Goal: Task Accomplishment & Management: Complete application form

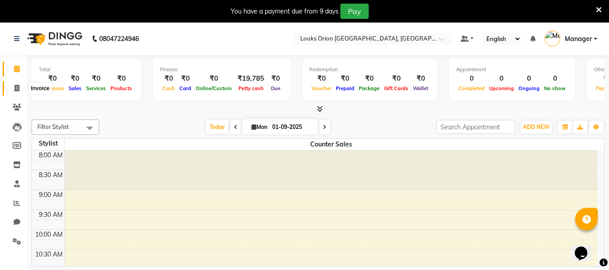
click at [16, 89] on icon at bounding box center [16, 88] width 5 height 7
select select "service"
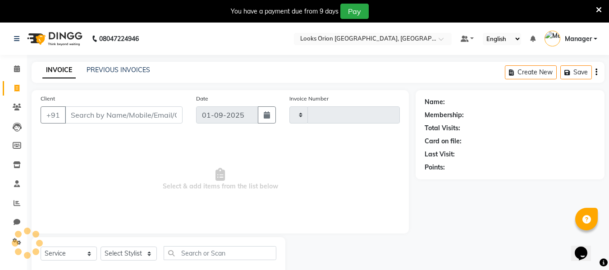
type input "0753"
select select "8943"
click at [125, 118] on input "Client" at bounding box center [124, 114] width 118 height 17
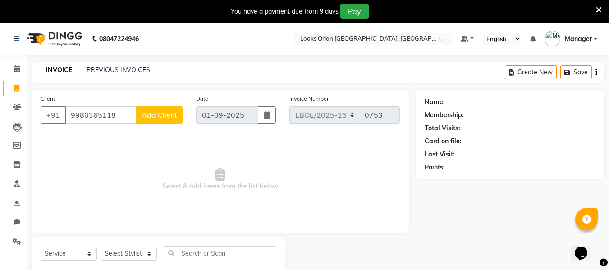
type input "9980365118"
click at [146, 117] on span "Add Client" at bounding box center [160, 114] width 36 height 9
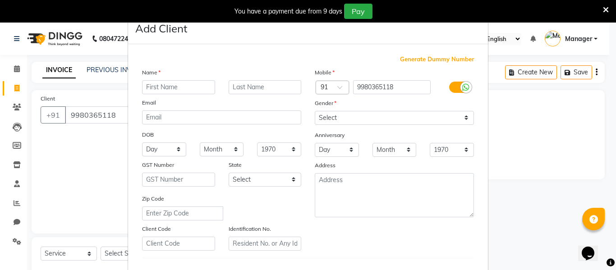
type input "n"
type input "Navida"
click at [276, 87] on input "text" at bounding box center [265, 87] width 73 height 14
type input "Client"
click at [291, 178] on select "Select [GEOGRAPHIC_DATA] [GEOGRAPHIC_DATA] [GEOGRAPHIC_DATA] [GEOGRAPHIC_DATA] …" at bounding box center [265, 180] width 73 height 14
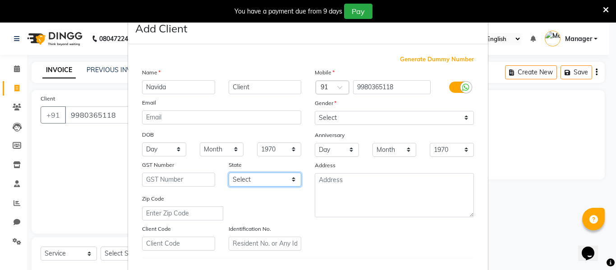
select select "17"
click at [229, 173] on select "Select [GEOGRAPHIC_DATA] [GEOGRAPHIC_DATA] [GEOGRAPHIC_DATA] [GEOGRAPHIC_DATA] …" at bounding box center [265, 180] width 73 height 14
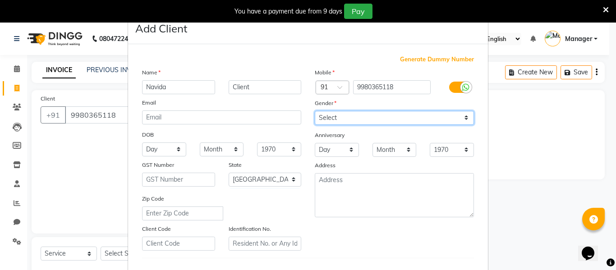
click at [463, 118] on select "Select [DEMOGRAPHIC_DATA] [DEMOGRAPHIC_DATA] Other Prefer Not To Say" at bounding box center [394, 118] width 159 height 14
select select "[DEMOGRAPHIC_DATA]"
click at [315, 111] on select "Select [DEMOGRAPHIC_DATA] [DEMOGRAPHIC_DATA] Other Prefer Not To Say" at bounding box center [394, 118] width 159 height 14
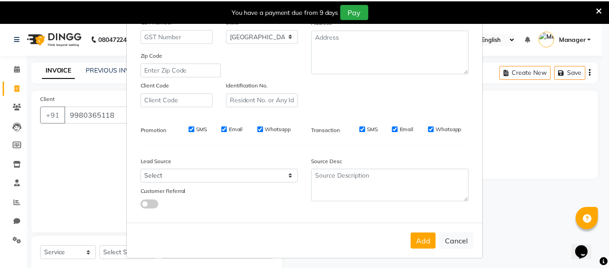
scroll to position [146, 0]
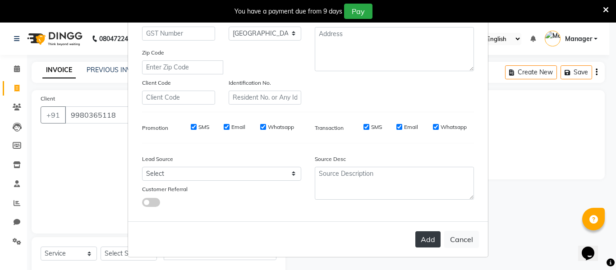
click at [429, 241] on button "Add" at bounding box center [427, 239] width 25 height 16
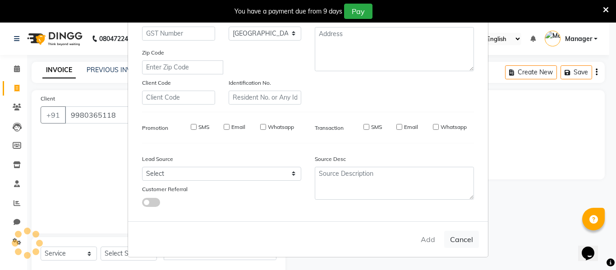
select select
select select "null"
select select
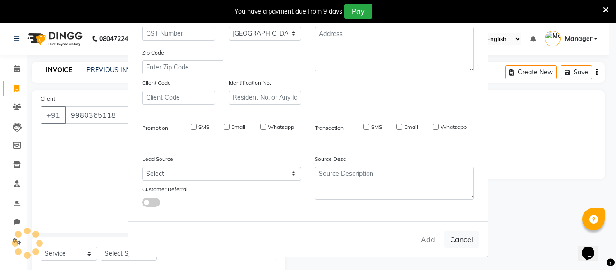
select select
checkbox input "false"
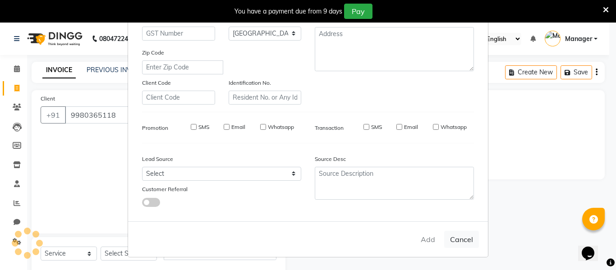
checkbox input "false"
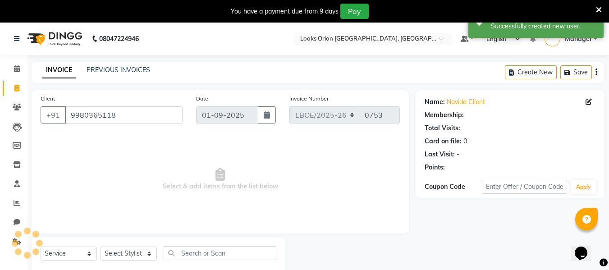
select select "1: Object"
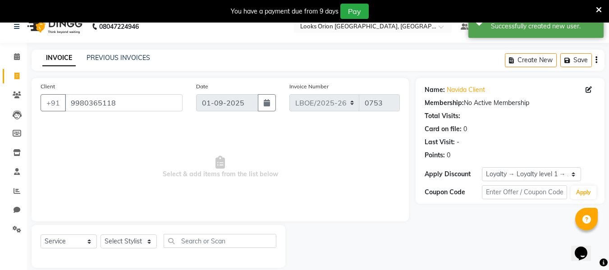
scroll to position [23, 0]
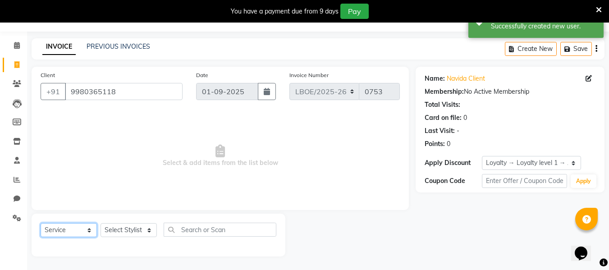
click at [89, 229] on select "Select Service Product Membership Package Voucher Prepaid Gift Card" at bounding box center [69, 230] width 56 height 14
click at [41, 223] on select "Select Service Product Membership Package Voucher Prepaid Gift Card" at bounding box center [69, 230] width 56 height 14
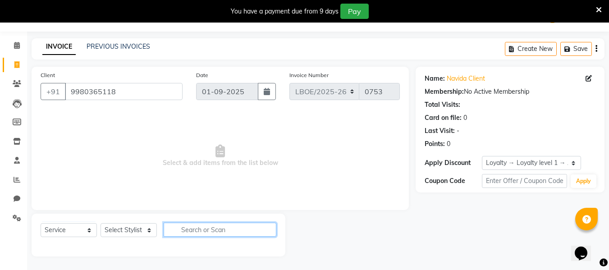
click at [218, 231] on input "text" at bounding box center [220, 230] width 113 height 14
type input "w"
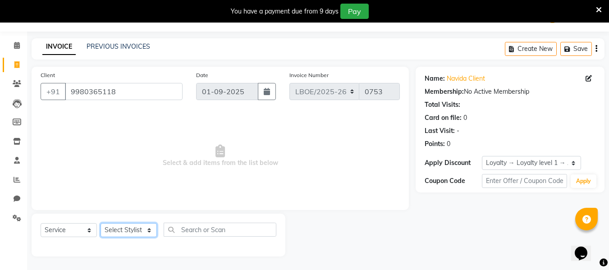
click at [146, 230] on select "Select Stylist Counter Sales Malini Manager [PERSON_NAME]" at bounding box center [129, 230] width 56 height 14
select select "90479"
click at [101, 223] on select "Select Stylist Counter Sales Malini Manager [PERSON_NAME]" at bounding box center [129, 230] width 56 height 14
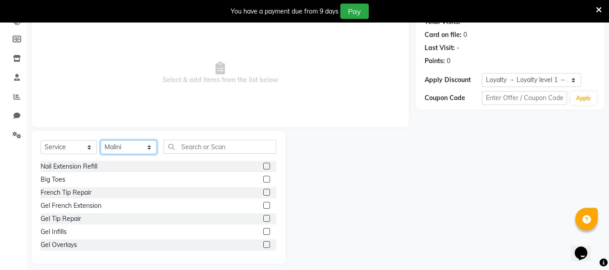
scroll to position [114, 0]
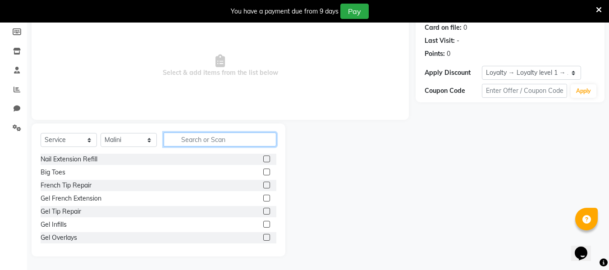
click at [215, 139] on input "text" at bounding box center [220, 140] width 113 height 14
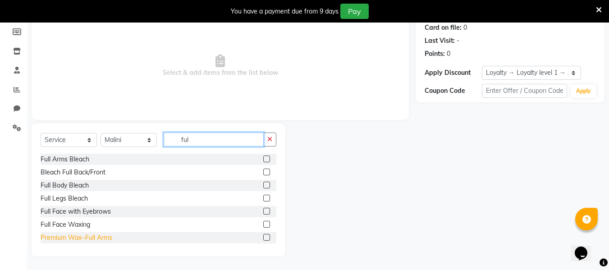
type input "ful"
click at [71, 238] on div "Premium Wax~Full Arms" at bounding box center [77, 237] width 72 height 9
checkbox input "false"
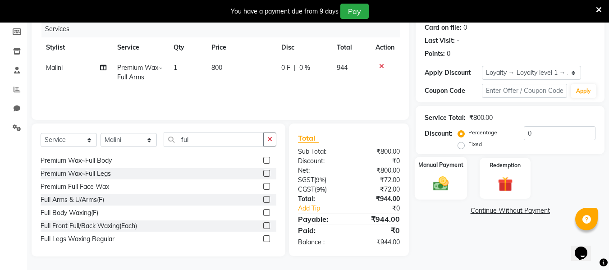
click at [452, 188] on img at bounding box center [440, 183] width 25 height 18
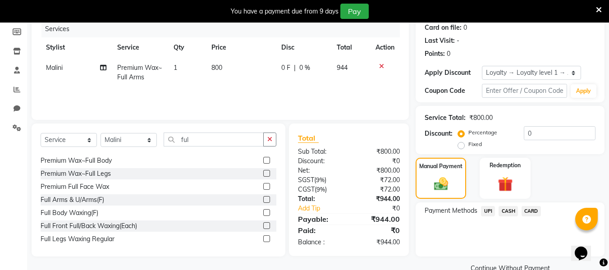
scroll to position [132, 0]
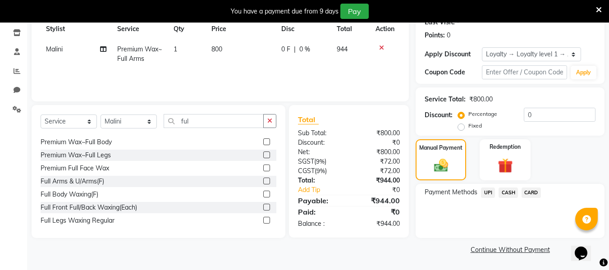
click at [489, 194] on span "UPI" at bounding box center [488, 192] width 14 height 10
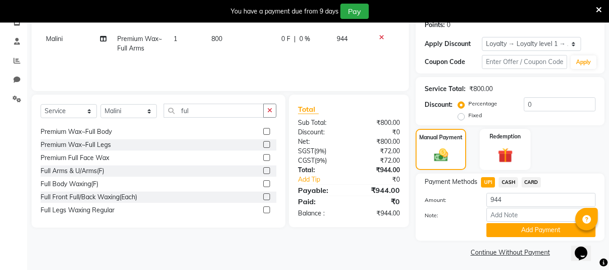
scroll to position [145, 0]
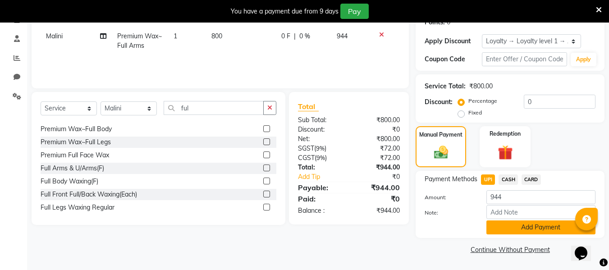
click at [540, 229] on button "Add Payment" at bounding box center [540, 227] width 109 height 14
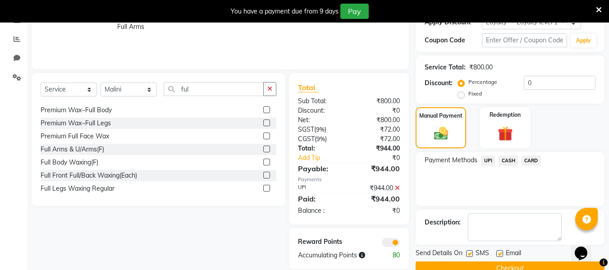
scroll to position [183, 0]
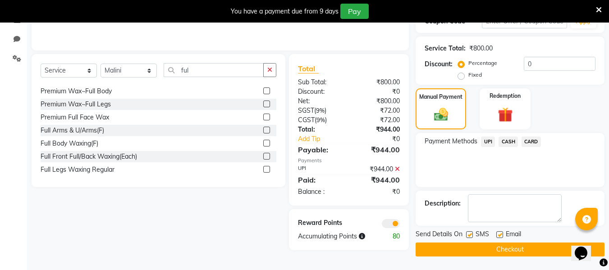
click at [528, 252] on button "Checkout" at bounding box center [510, 249] width 189 height 14
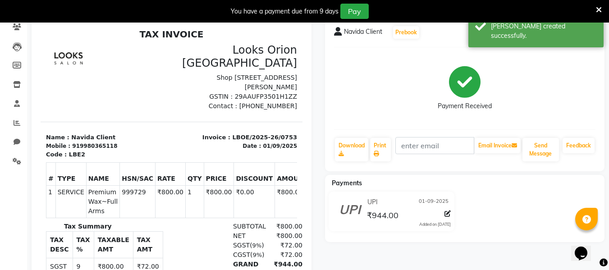
scroll to position [73, 0]
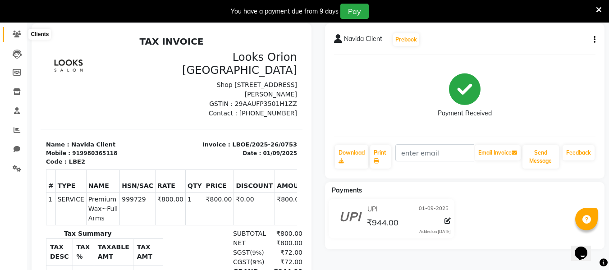
click at [14, 36] on icon at bounding box center [17, 34] width 9 height 7
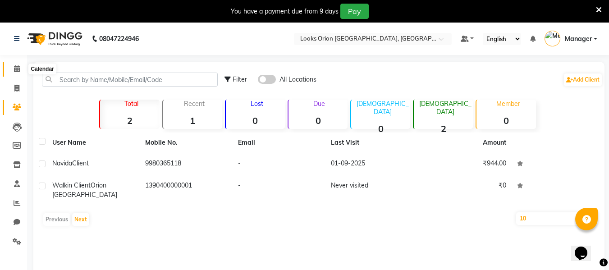
click at [12, 67] on span at bounding box center [17, 69] width 16 height 10
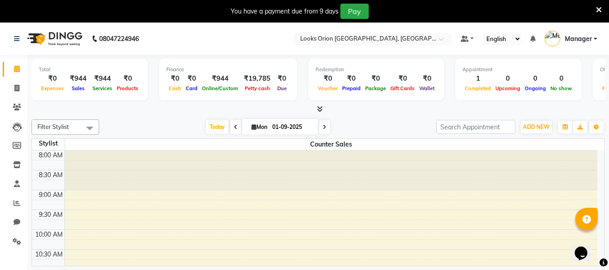
click at [519, 37] on select "English ENGLISH Español العربية मराठी हिंदी ગુજરાતી தமிழ் 中文" at bounding box center [502, 39] width 38 height 12
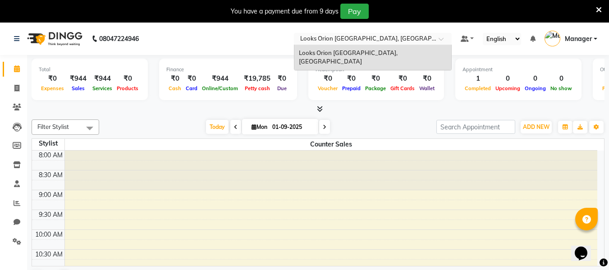
click at [415, 42] on input "text" at bounding box center [363, 39] width 131 height 9
click at [473, 37] on link at bounding box center [468, 38] width 14 height 9
click at [418, 33] on div "Select Location × Looks Orion [GEOGRAPHIC_DATA], [GEOGRAPHIC_DATA]" at bounding box center [373, 39] width 158 height 12
click at [180, 25] on nav "08047224946 Select Location × Looks [GEOGRAPHIC_DATA], [GEOGRAPHIC_DATA] Looks …" at bounding box center [304, 39] width 609 height 32
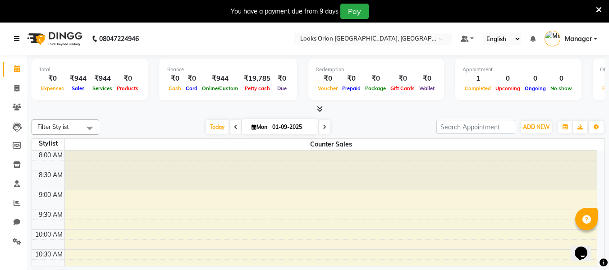
click at [18, 37] on icon at bounding box center [16, 39] width 5 height 6
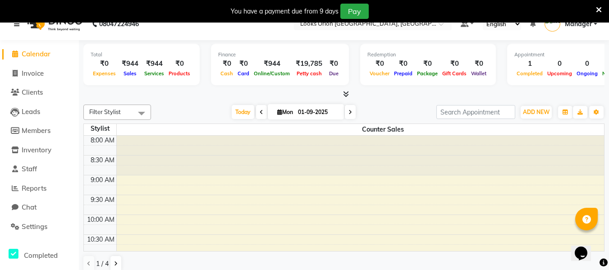
scroll to position [23, 0]
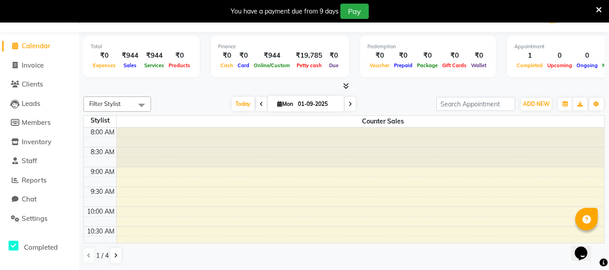
click at [64, 33] on div "Calendar Invoice Clients Leads Members Inventory Staff Reports Chat Settings Co…" at bounding box center [61, 140] width 122 height 231
click at [27, 67] on span "Invoice" at bounding box center [33, 65] width 22 height 9
select select "service"
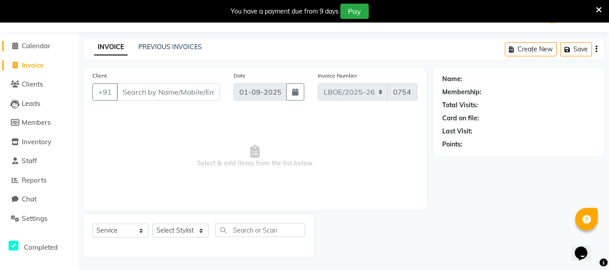
click at [26, 46] on span "Calendar" at bounding box center [36, 45] width 29 height 9
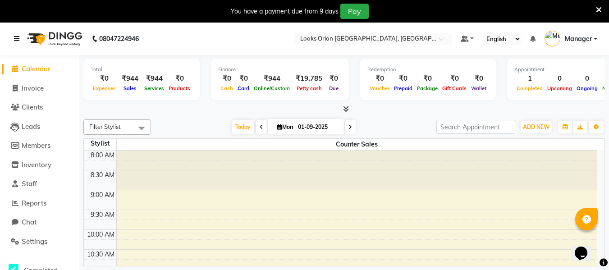
click at [15, 40] on icon at bounding box center [16, 39] width 5 height 6
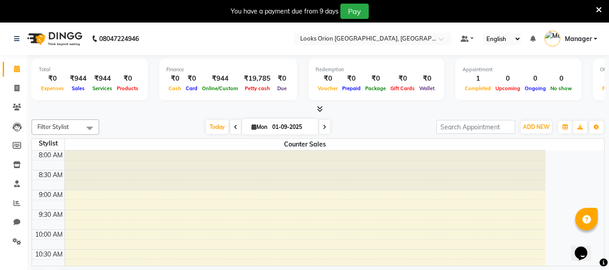
click at [94, 129] on span at bounding box center [90, 127] width 18 height 17
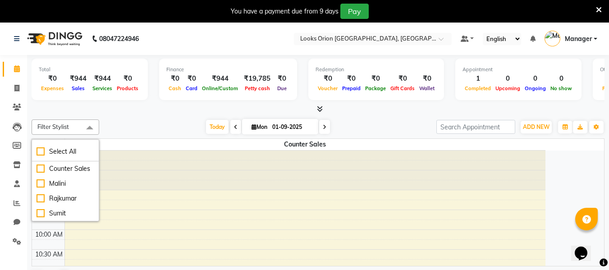
click at [146, 124] on div "[DATE] [DATE]" at bounding box center [268, 127] width 328 height 14
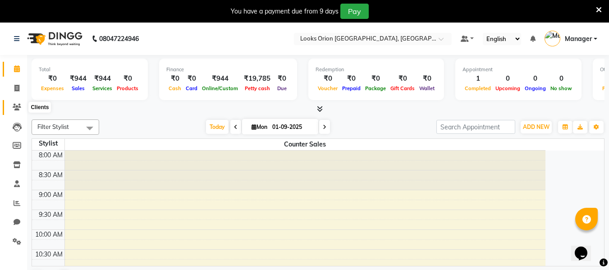
click at [15, 104] on icon at bounding box center [17, 107] width 9 height 7
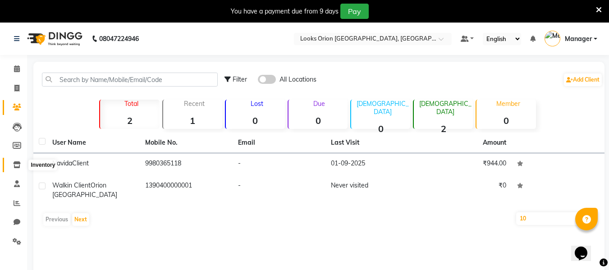
click at [17, 165] on icon at bounding box center [17, 164] width 8 height 7
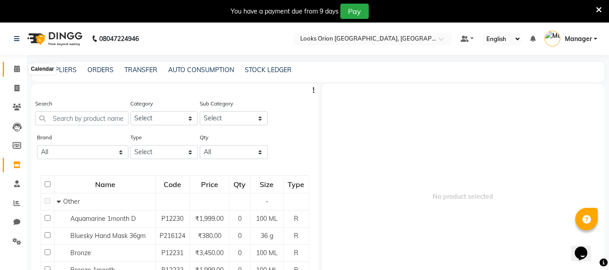
click at [17, 69] on icon at bounding box center [17, 68] width 6 height 7
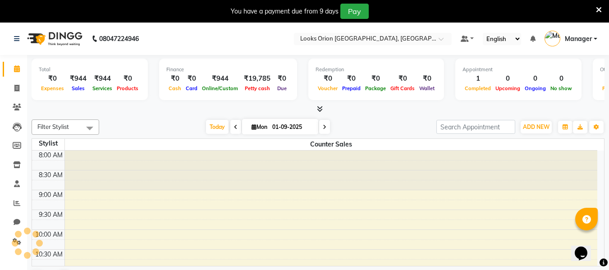
scroll to position [278, 0]
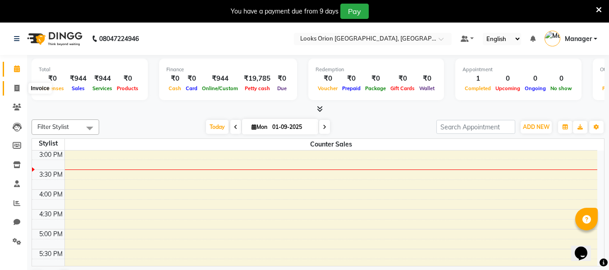
click at [16, 85] on icon at bounding box center [16, 88] width 5 height 7
select select "service"
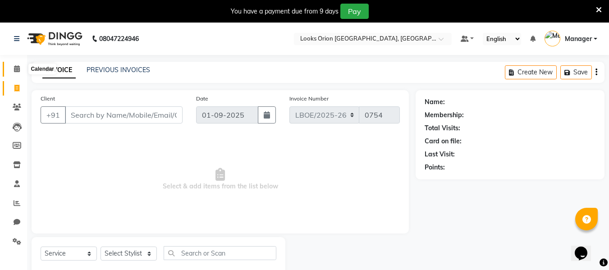
click at [17, 67] on icon at bounding box center [17, 68] width 6 height 7
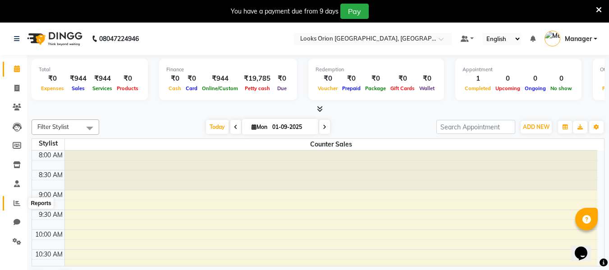
click at [16, 200] on icon at bounding box center [17, 203] width 7 height 7
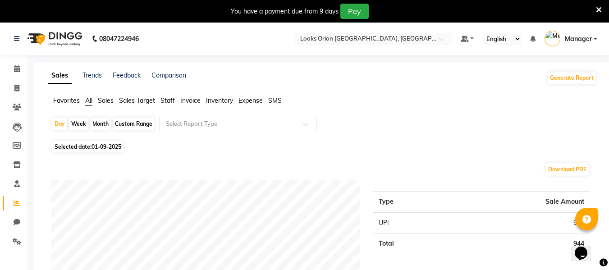
click at [106, 101] on span "Sales" at bounding box center [106, 100] width 16 height 8
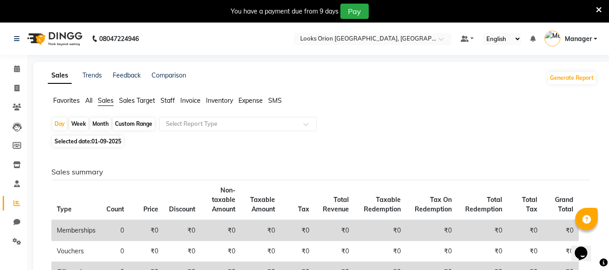
drag, startPoint x: 137, startPoint y: 88, endPoint x: 393, endPoint y: 97, distance: 256.2
click at [393, 97] on ul "Favorites All Sales Sales Target Staff Invoice Inventory Expense SMS" at bounding box center [322, 101] width 549 height 10
click at [15, 66] on icon at bounding box center [17, 68] width 6 height 7
